Goal: Find specific page/section: Find specific page/section

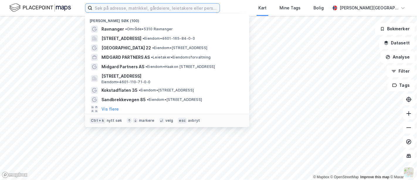
click at [124, 10] on input at bounding box center [155, 8] width 127 height 9
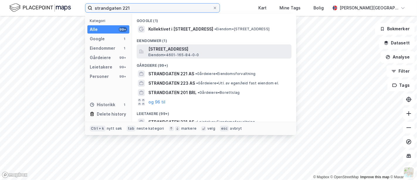
type input "strandgaten 221"
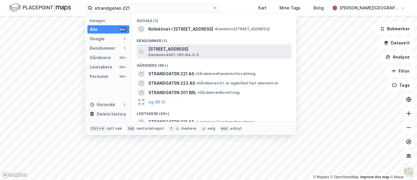
click at [167, 48] on span "[STREET_ADDRESS]" at bounding box center [218, 48] width 141 height 7
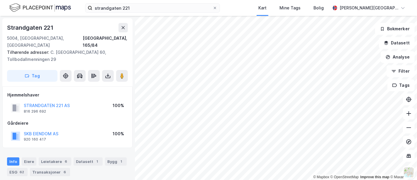
click at [12, 9] on img at bounding box center [40, 8] width 62 height 10
